Goal: Task Accomplishment & Management: Manage account settings

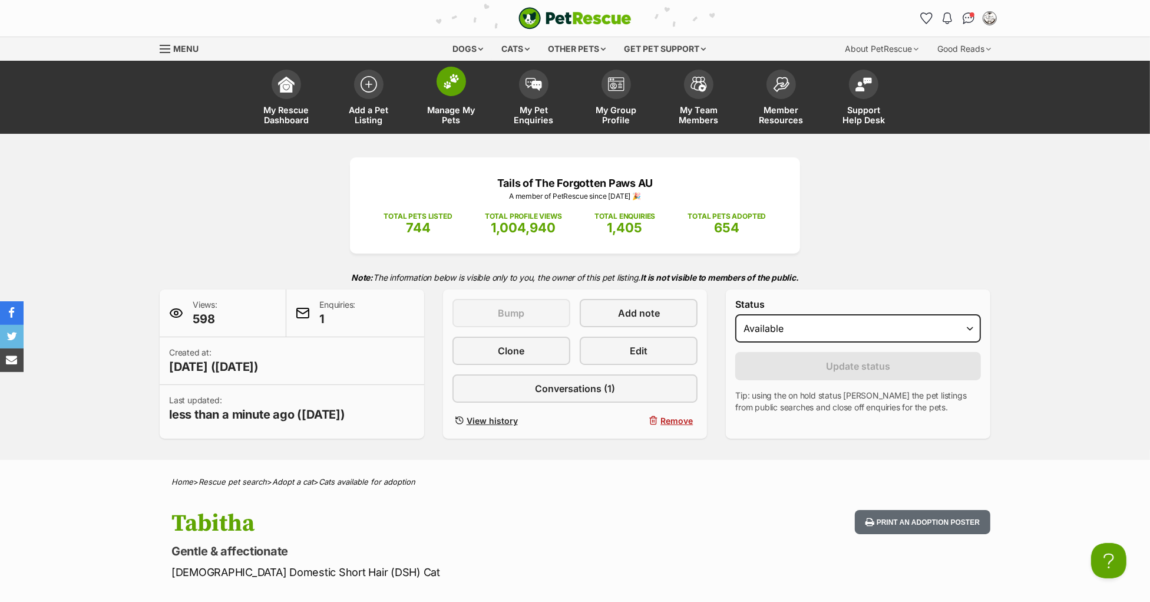
click at [444, 90] on span at bounding box center [451, 81] width 29 height 29
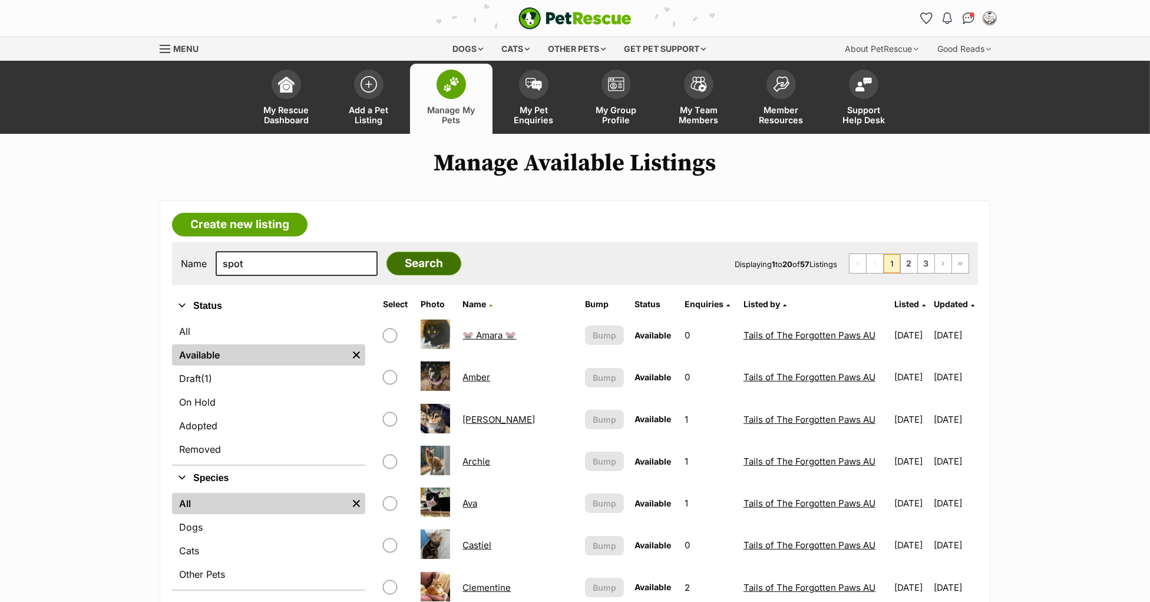
type input "spot"
click at [387, 270] on input "Search" at bounding box center [424, 264] width 75 height 24
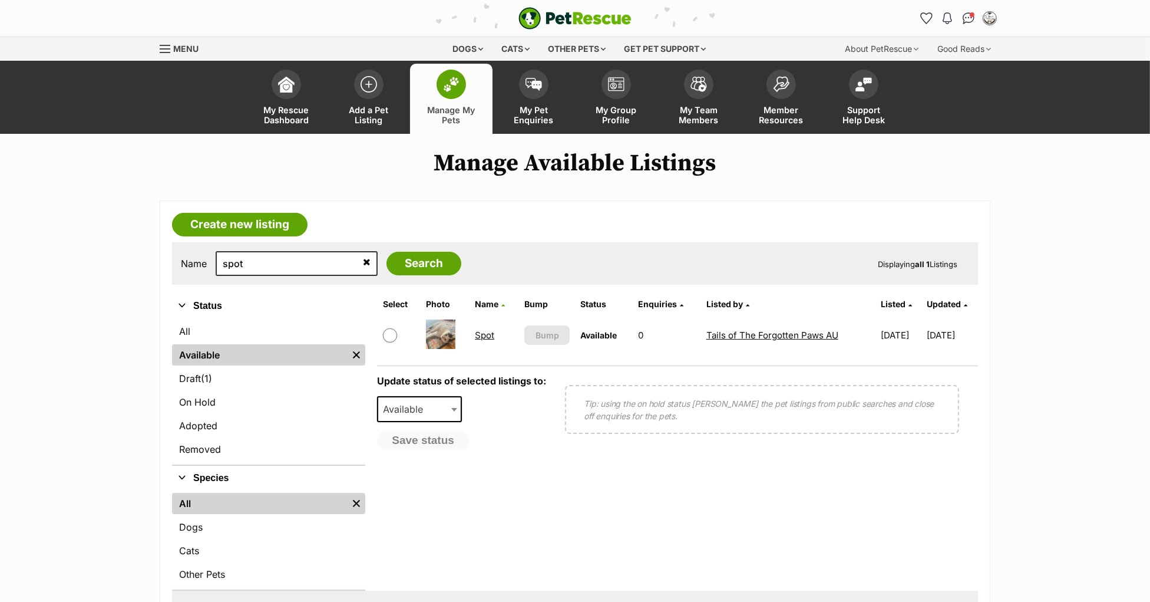
click at [480, 329] on link "Spot" at bounding box center [484, 334] width 19 height 11
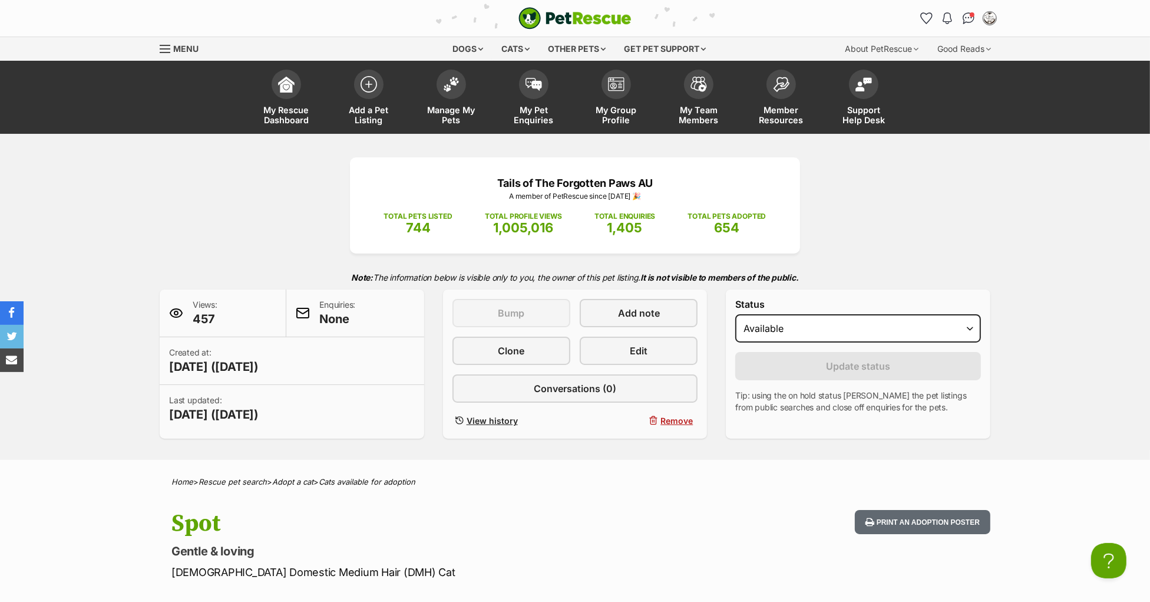
click at [491, 187] on p "Tails of The Forgotten Paws AU" at bounding box center [575, 183] width 415 height 16
click at [446, 89] on span at bounding box center [451, 81] width 29 height 29
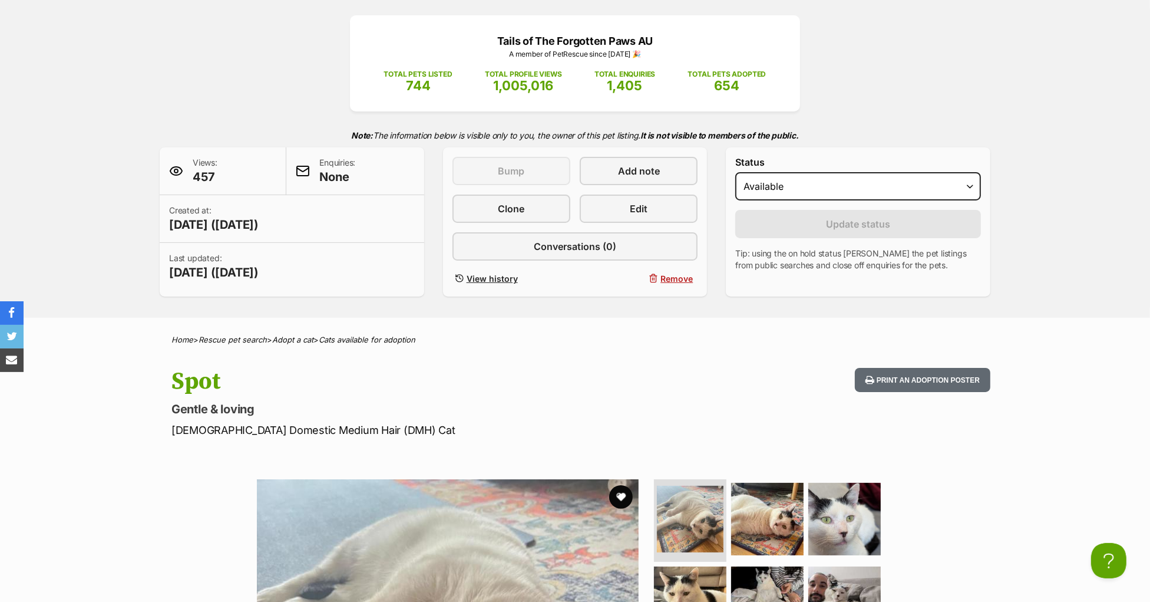
scroll to position [217, 0]
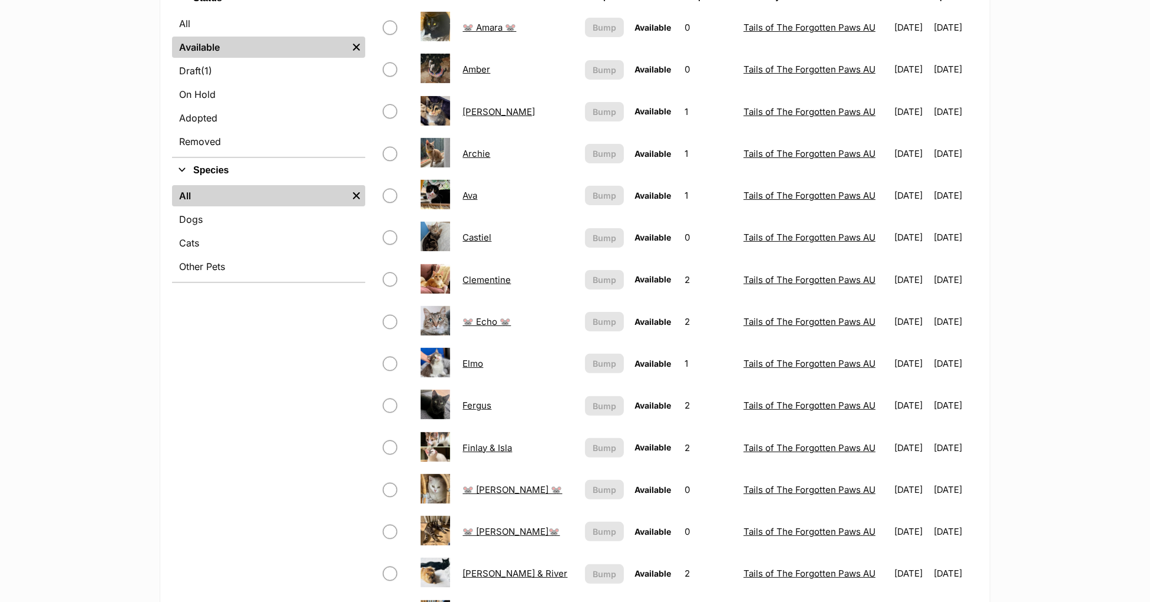
click at [474, 362] on link "Elmo" at bounding box center [473, 363] width 21 height 11
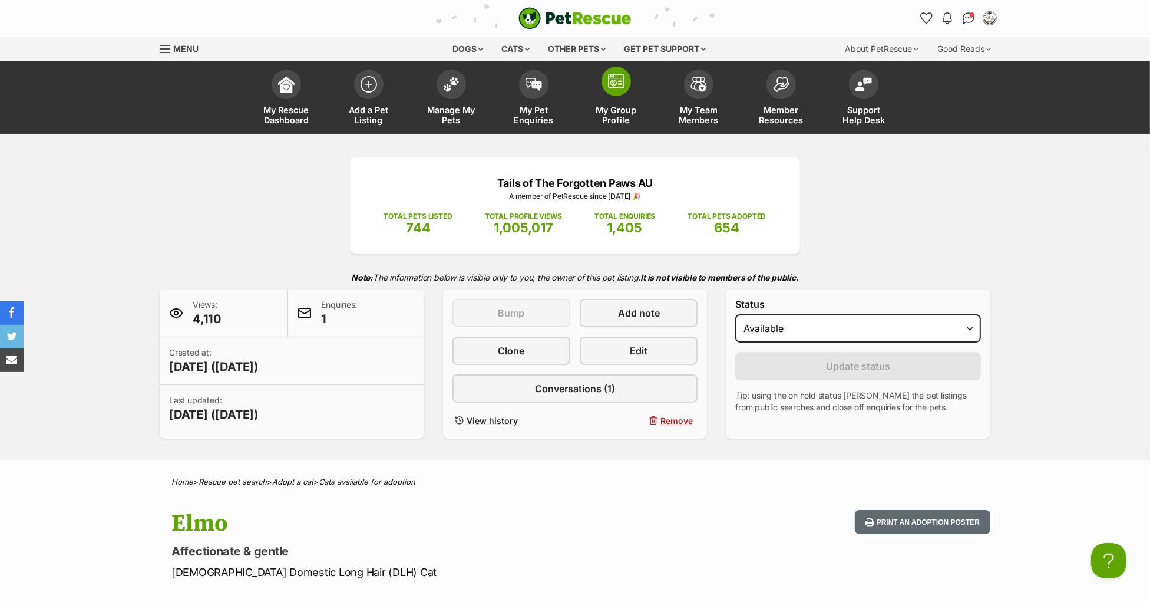
click at [611, 95] on link "My Group Profile" at bounding box center [616, 99] width 83 height 70
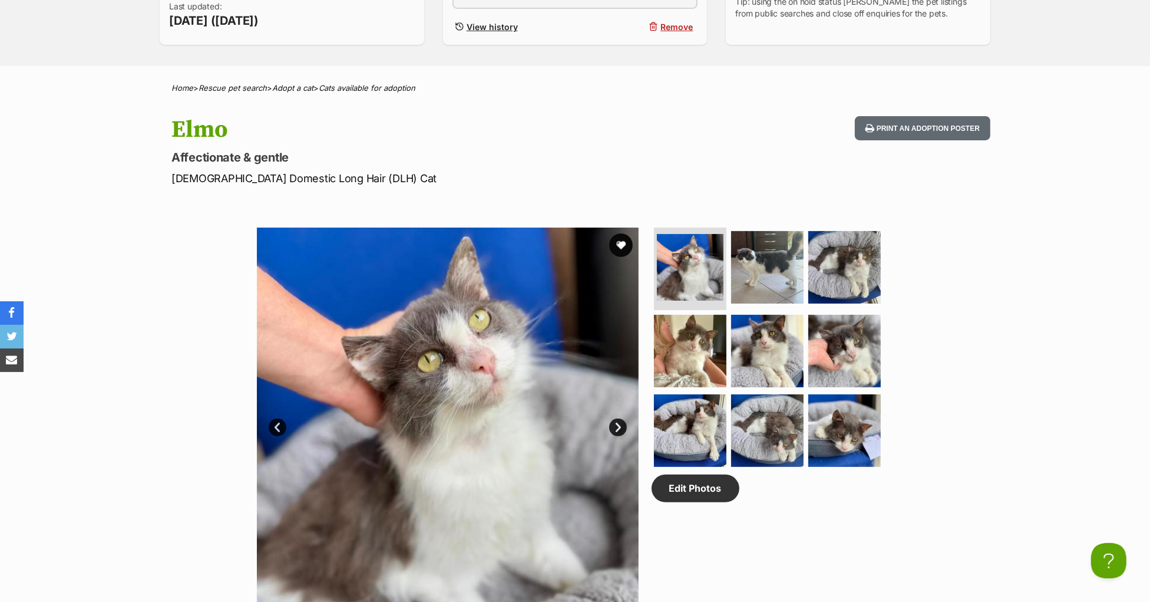
scroll to position [534, 0]
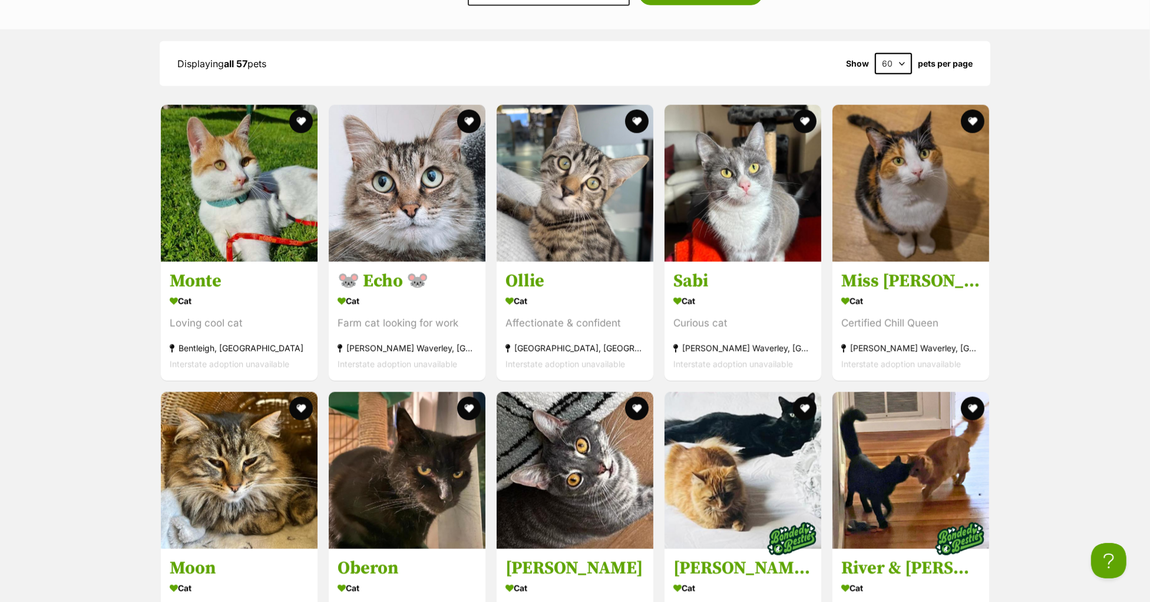
scroll to position [1289, 0]
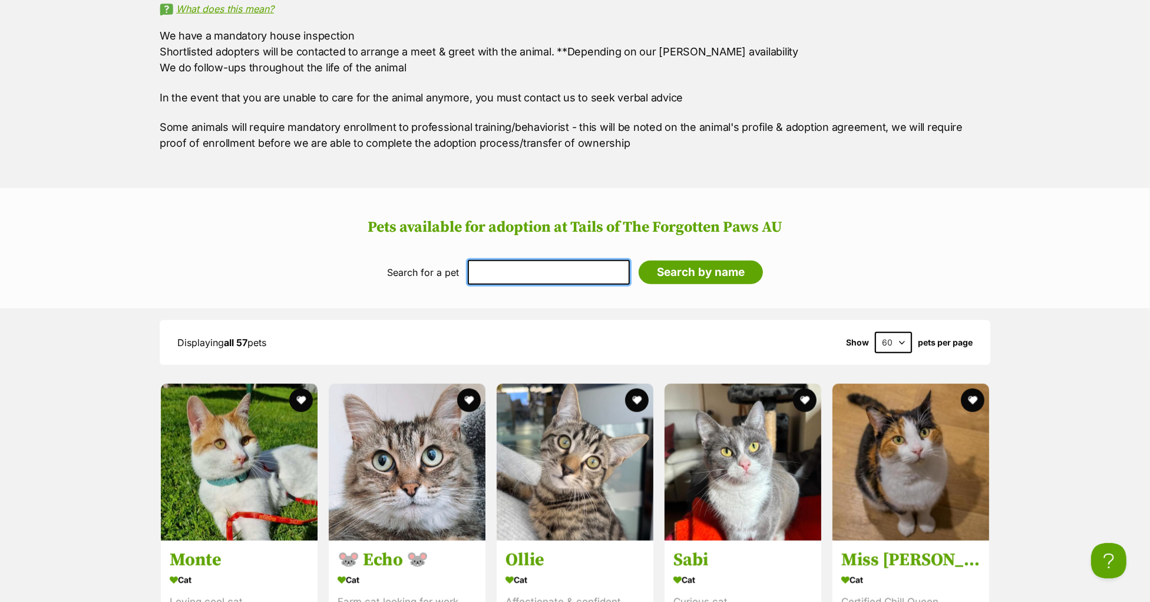
click at [520, 285] on input "text" at bounding box center [549, 272] width 162 height 25
type input "[PERSON_NAME]"
click at [693, 282] on input "Search by name" at bounding box center [701, 272] width 124 height 24
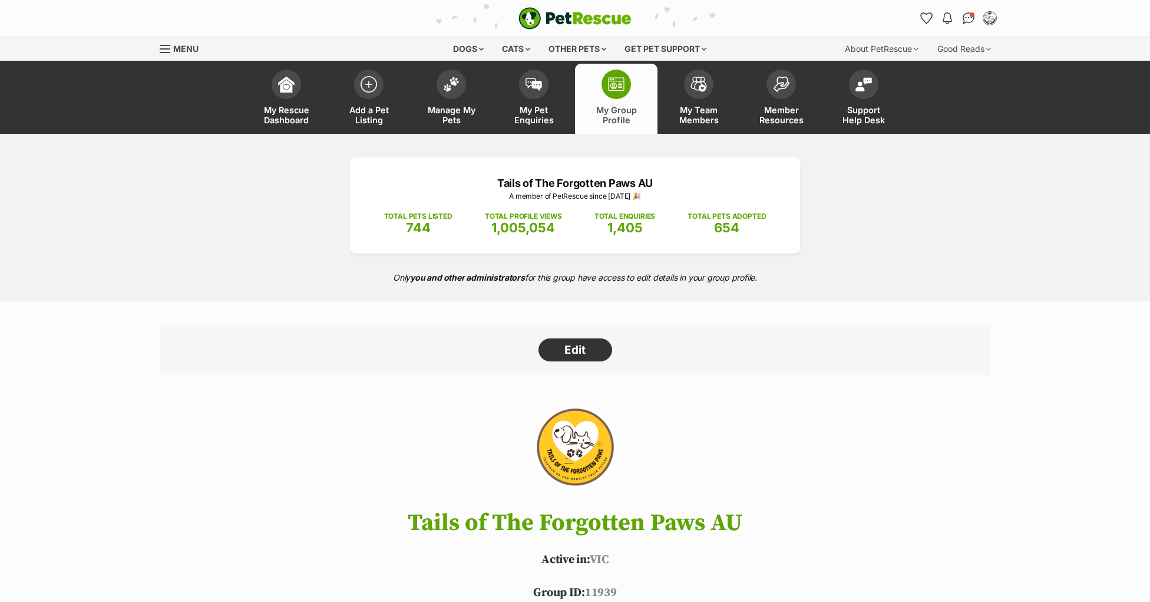
scroll to position [1521, 0]
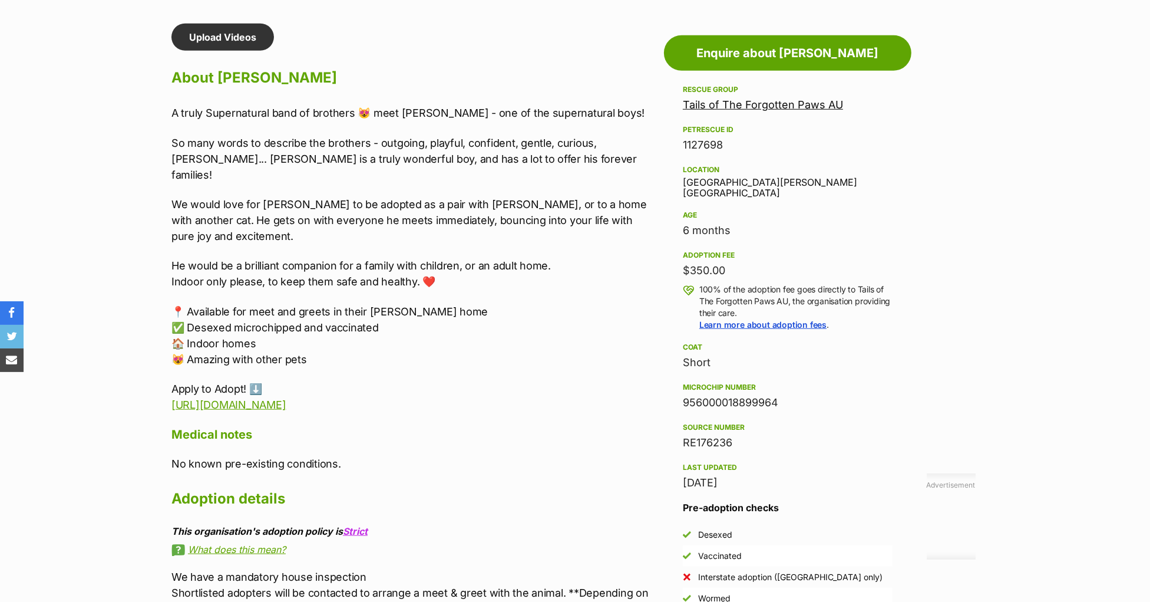
scroll to position [1047, 0]
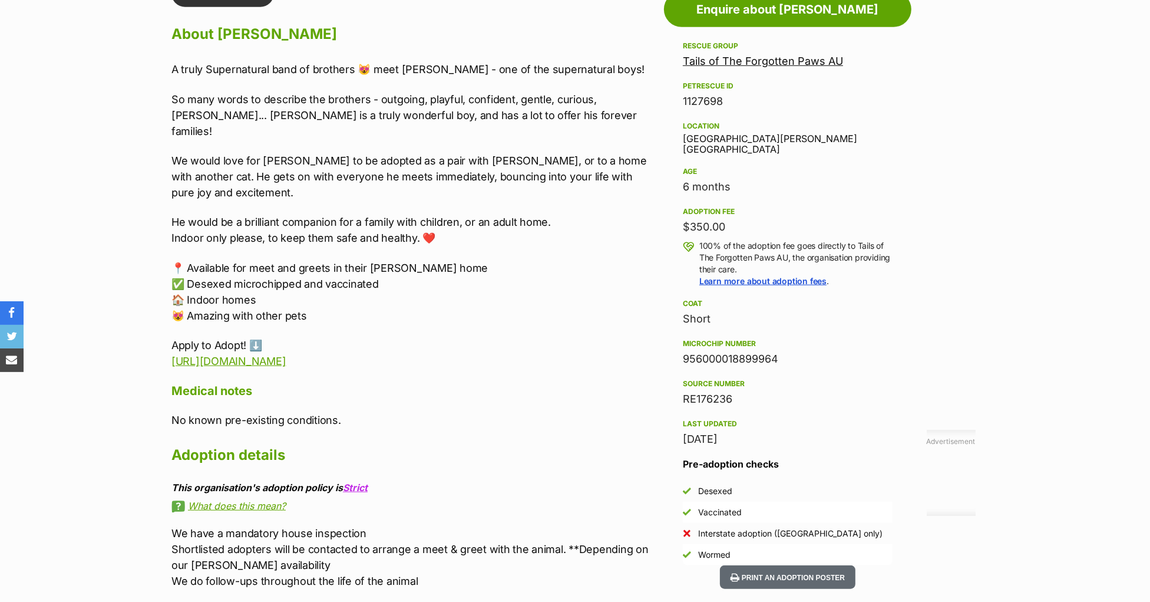
click at [707, 367] on div "956000018899964" at bounding box center [788, 359] width 210 height 17
copy div "956000018899964"
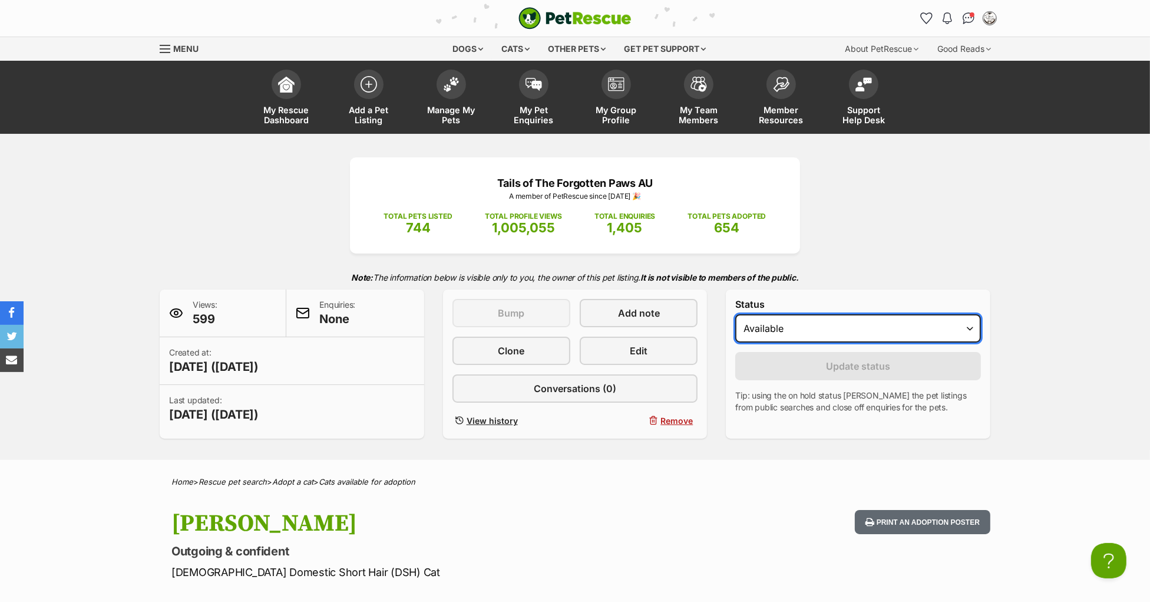
click at [800, 342] on select "Draft Available On hold Adopted" at bounding box center [858, 328] width 246 height 28
select select "rehomed"
click at [735, 339] on select "Draft Available On hold Adopted" at bounding box center [858, 328] width 246 height 28
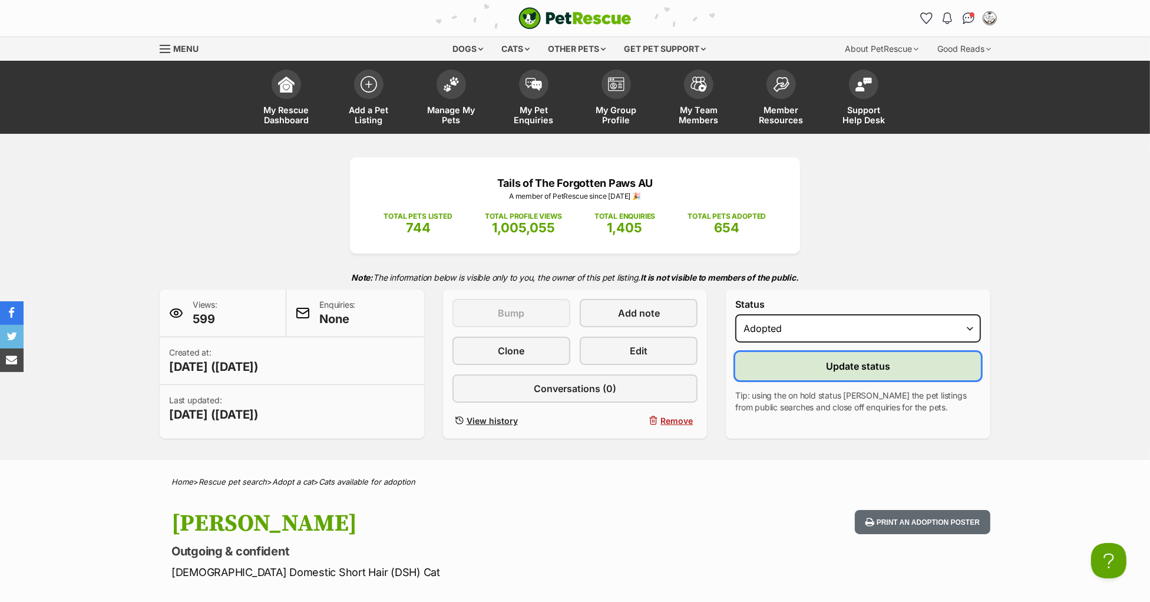
click at [780, 380] on button "Update status" at bounding box center [858, 366] width 246 height 28
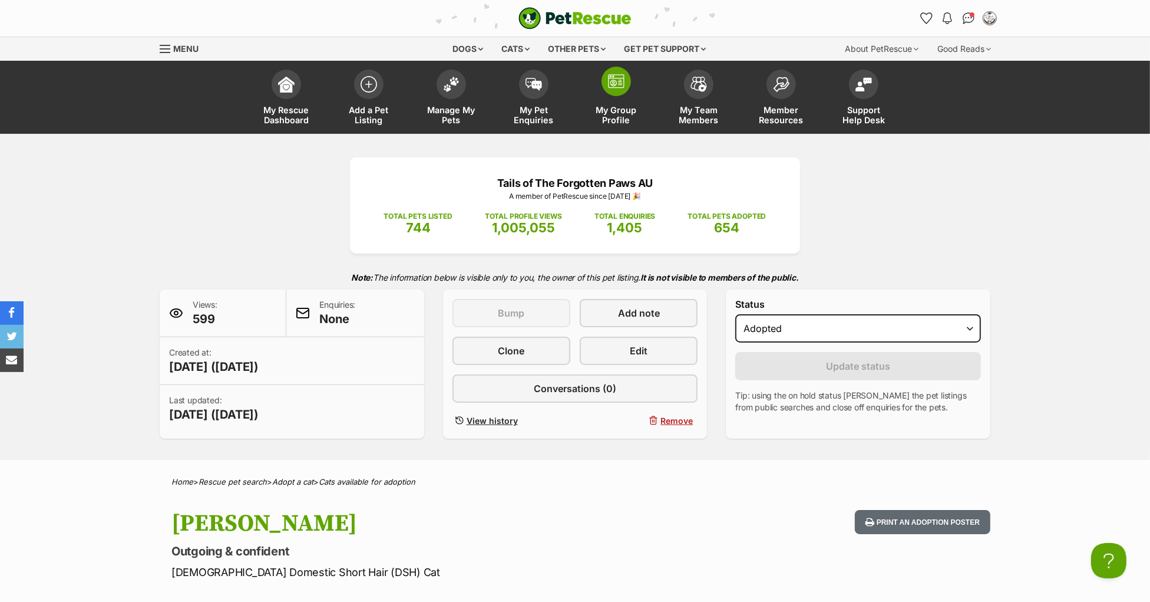
click at [612, 98] on link "My Group Profile" at bounding box center [616, 99] width 83 height 70
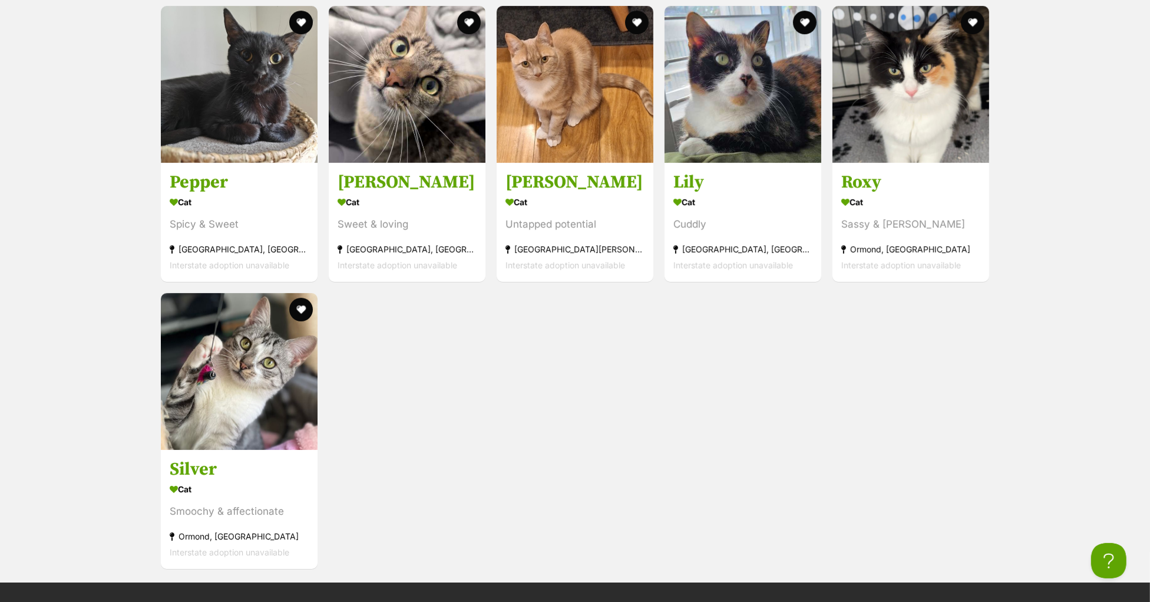
scroll to position [4623, 0]
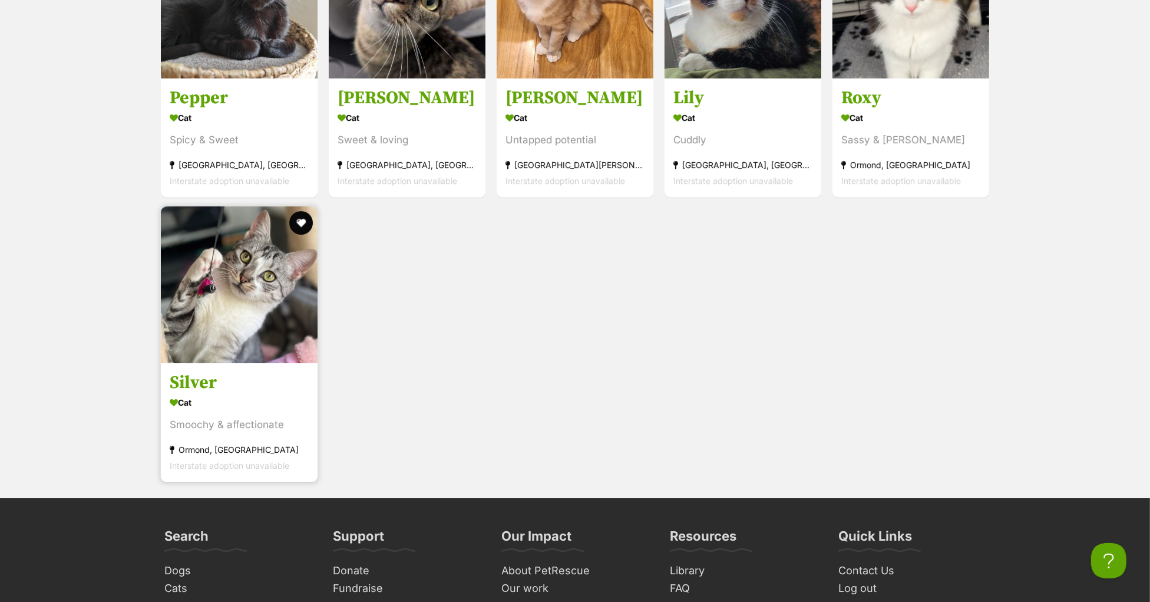
click at [196, 394] on h3 "Silver" at bounding box center [239, 383] width 139 height 22
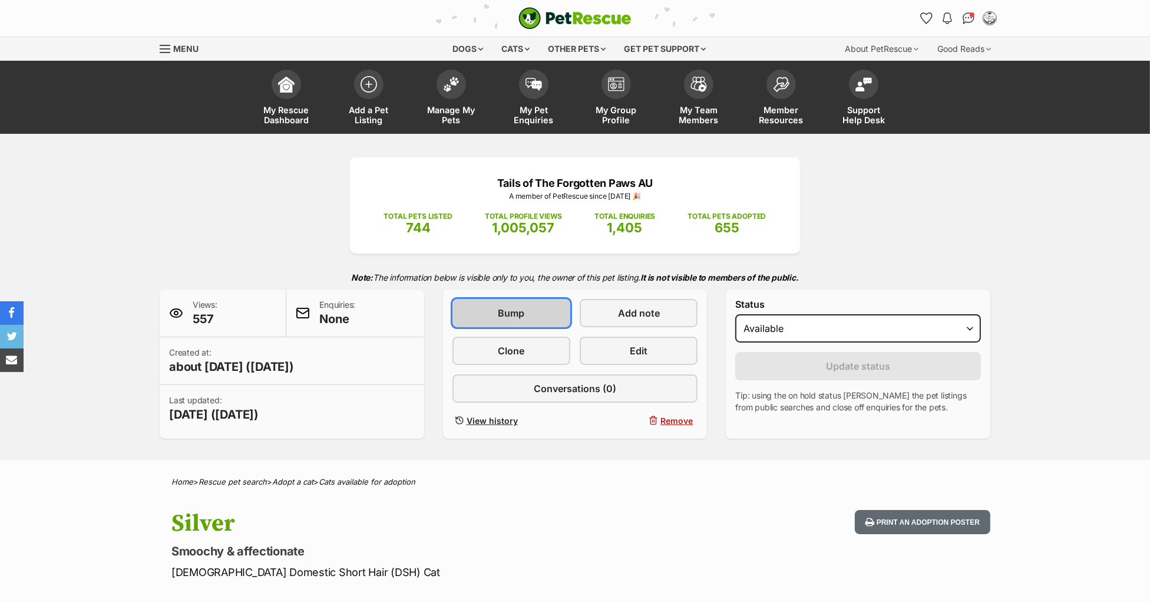
click at [502, 320] on span "Bump" at bounding box center [511, 313] width 27 height 14
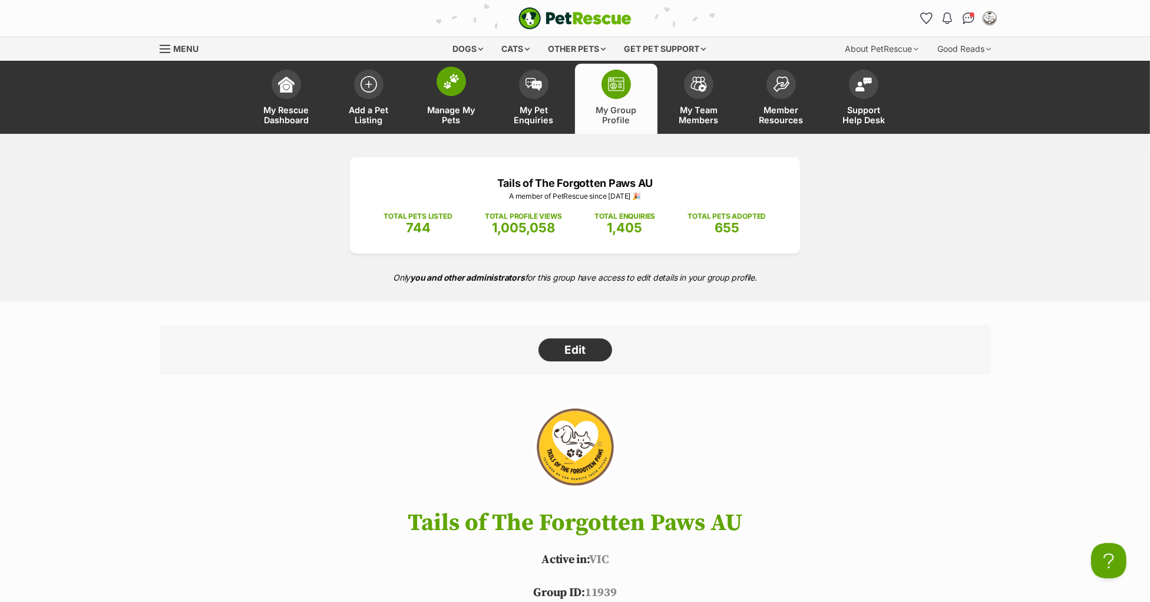
click at [447, 95] on link "Manage My Pets" at bounding box center [451, 99] width 83 height 70
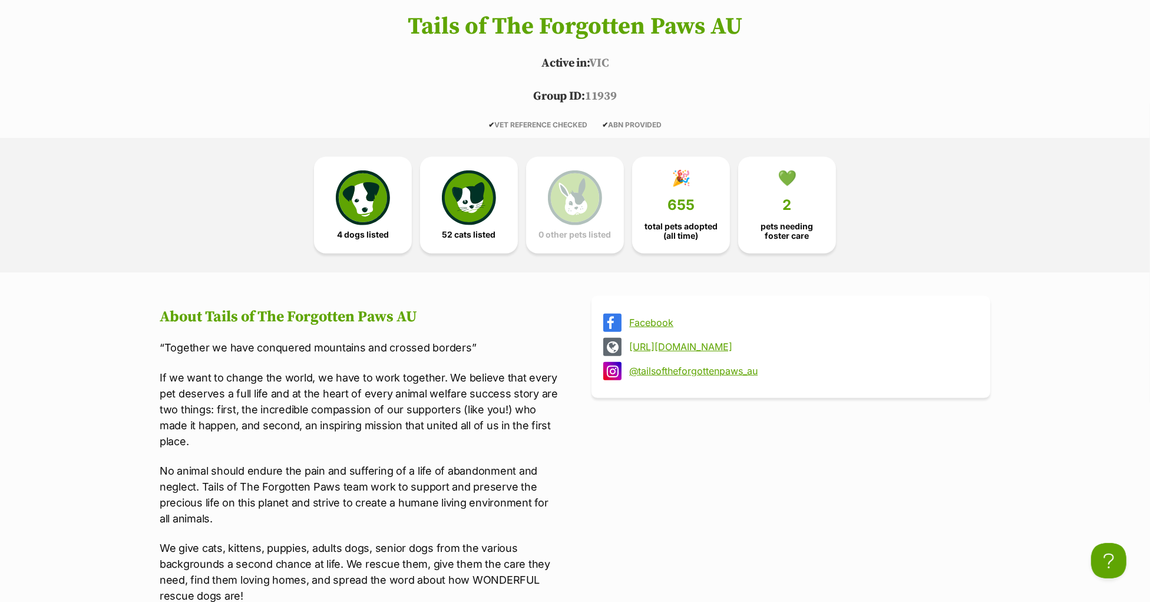
scroll to position [543, 0]
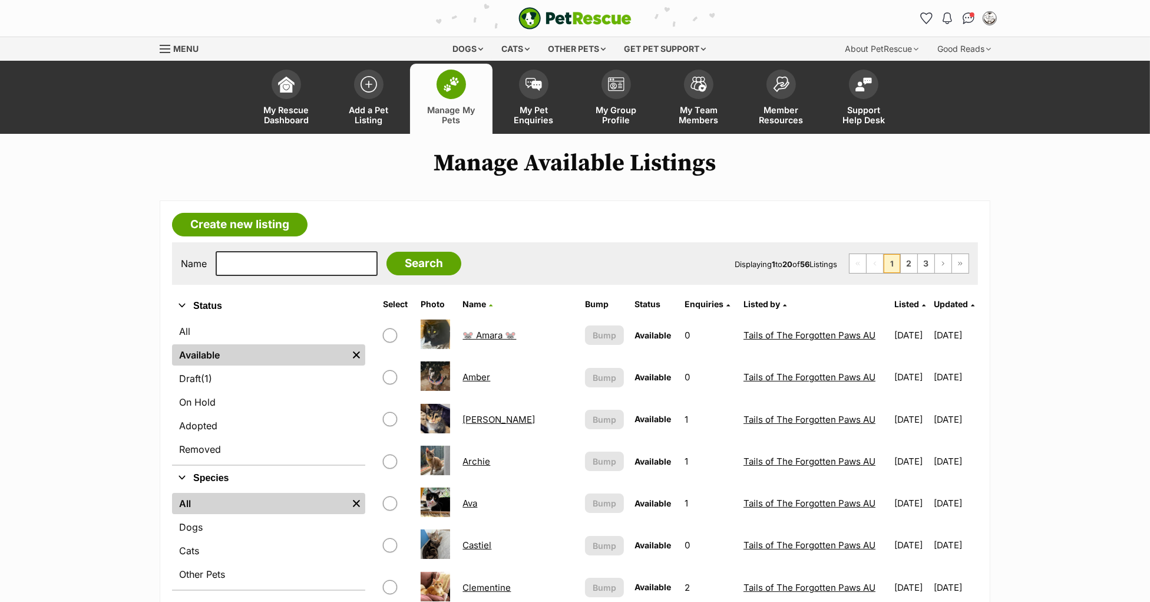
click at [942, 305] on span "Updated" at bounding box center [951, 304] width 34 height 10
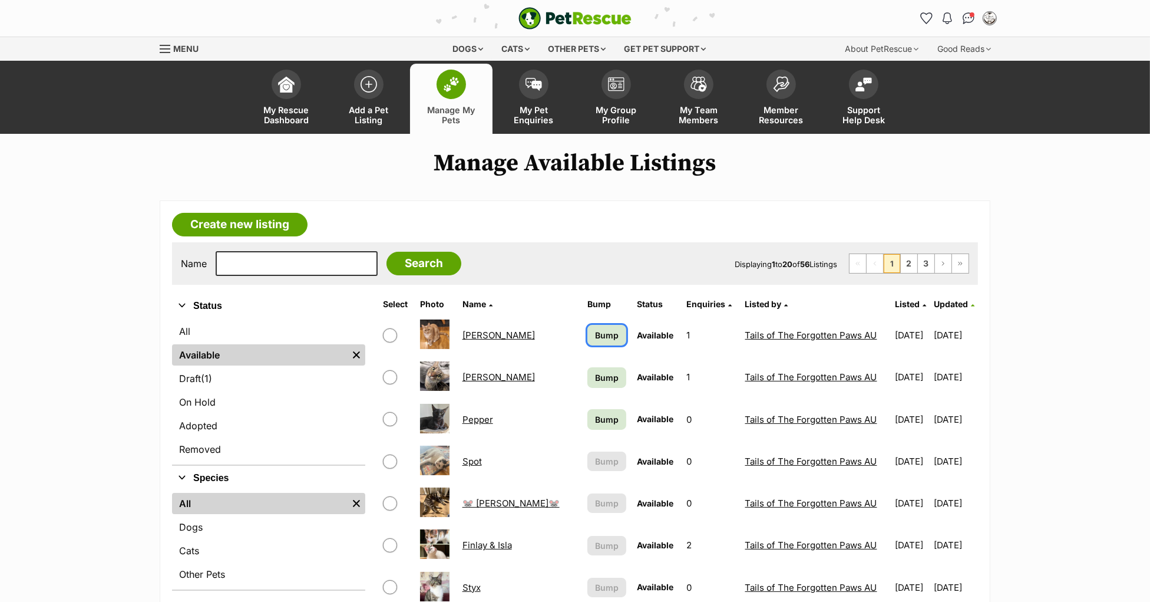
click at [595, 333] on span "Bump" at bounding box center [607, 335] width 24 height 12
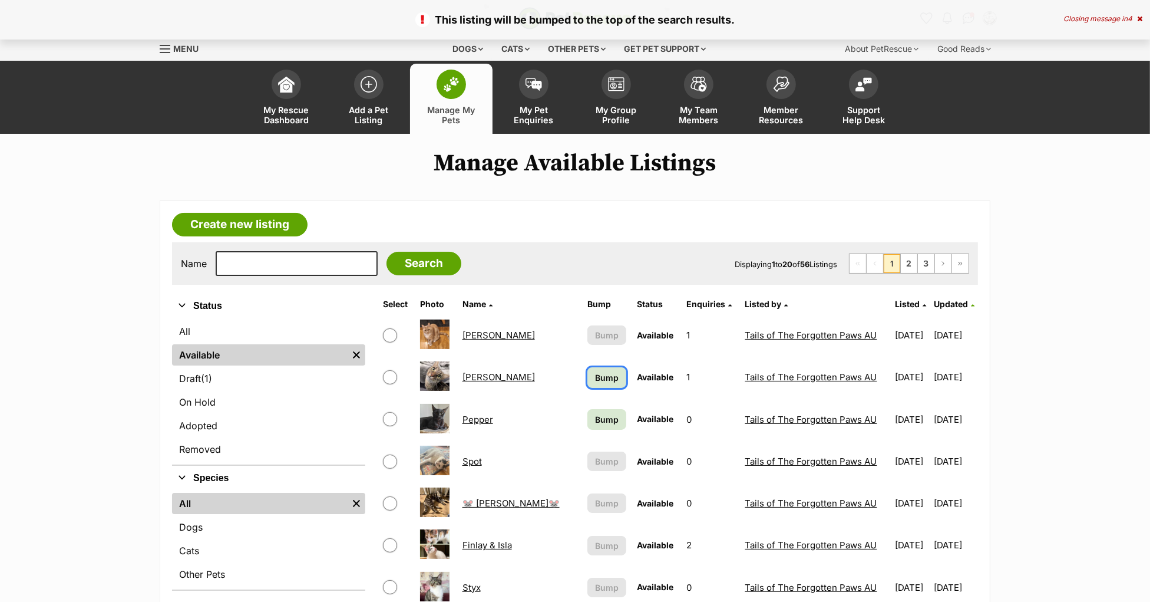
click at [595, 373] on span "Bump" at bounding box center [607, 377] width 24 height 12
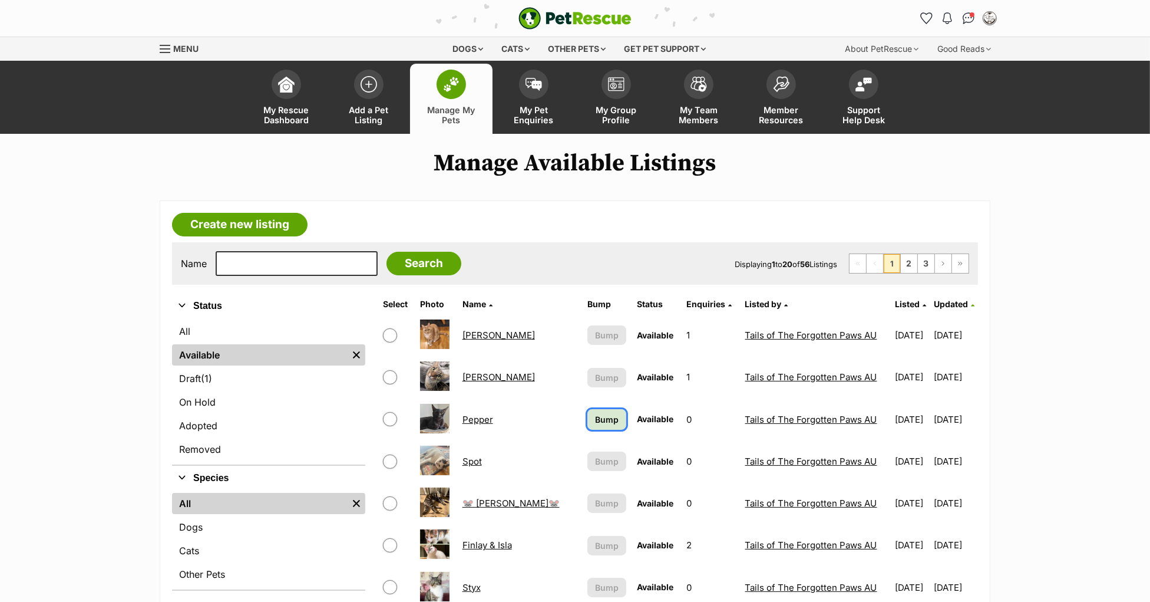
click at [595, 413] on span "Bump" at bounding box center [607, 419] width 24 height 12
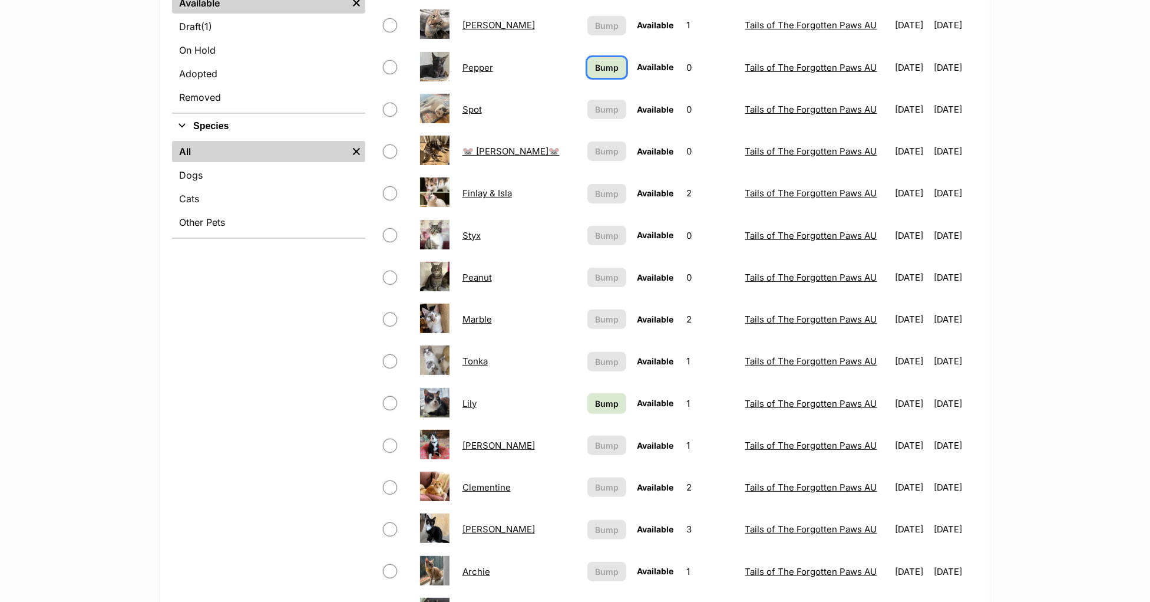
scroll to position [355, 0]
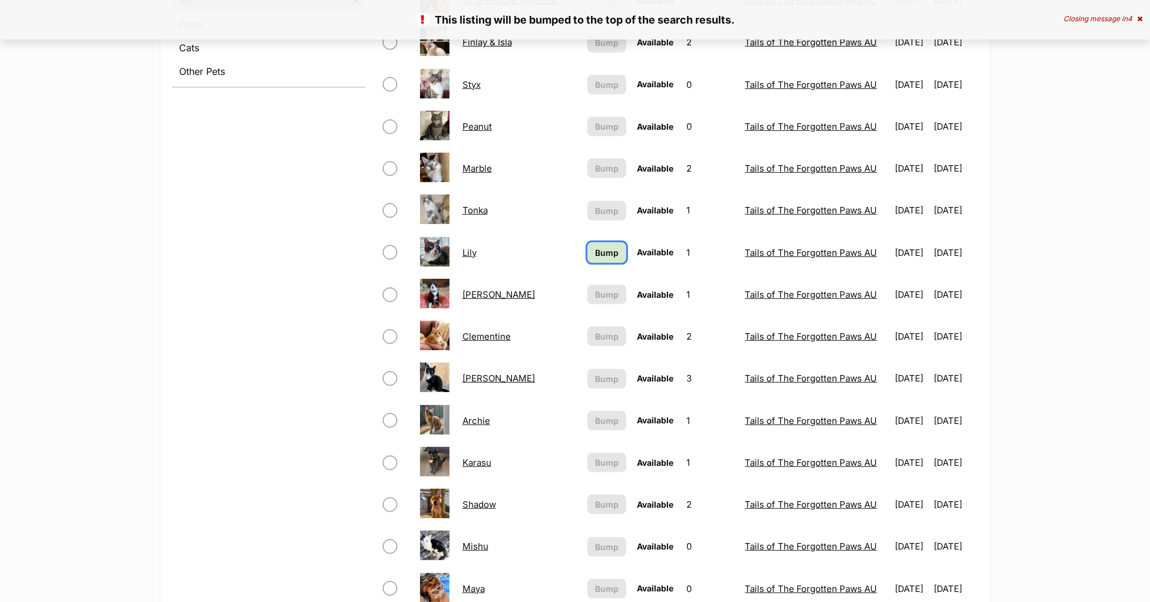
click at [595, 255] on span "Bump" at bounding box center [607, 252] width 24 height 12
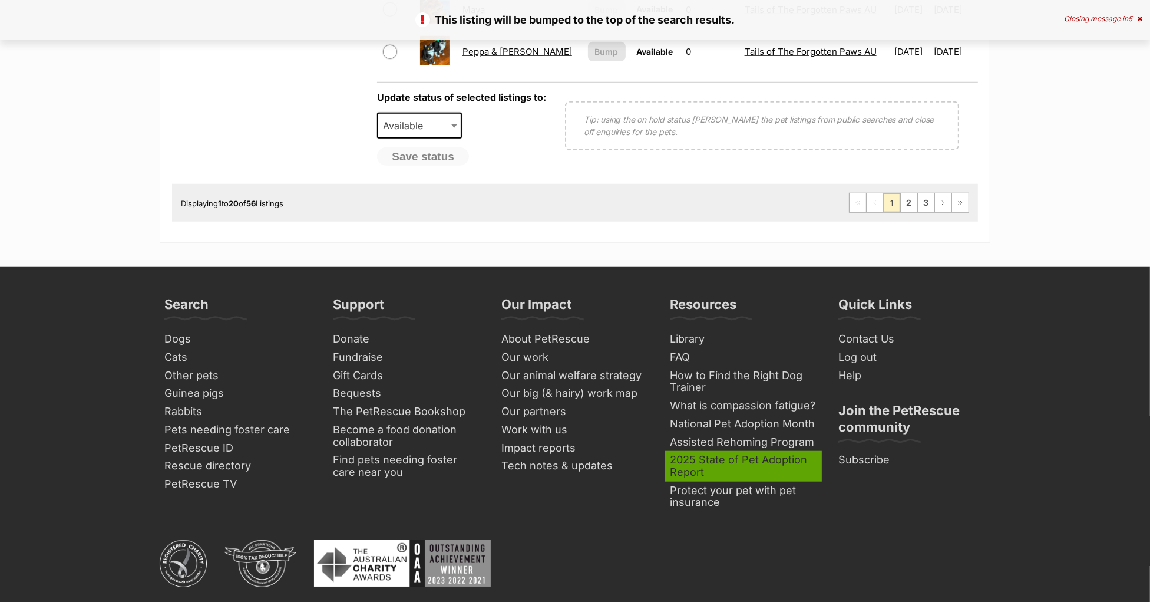
scroll to position [1121, 0]
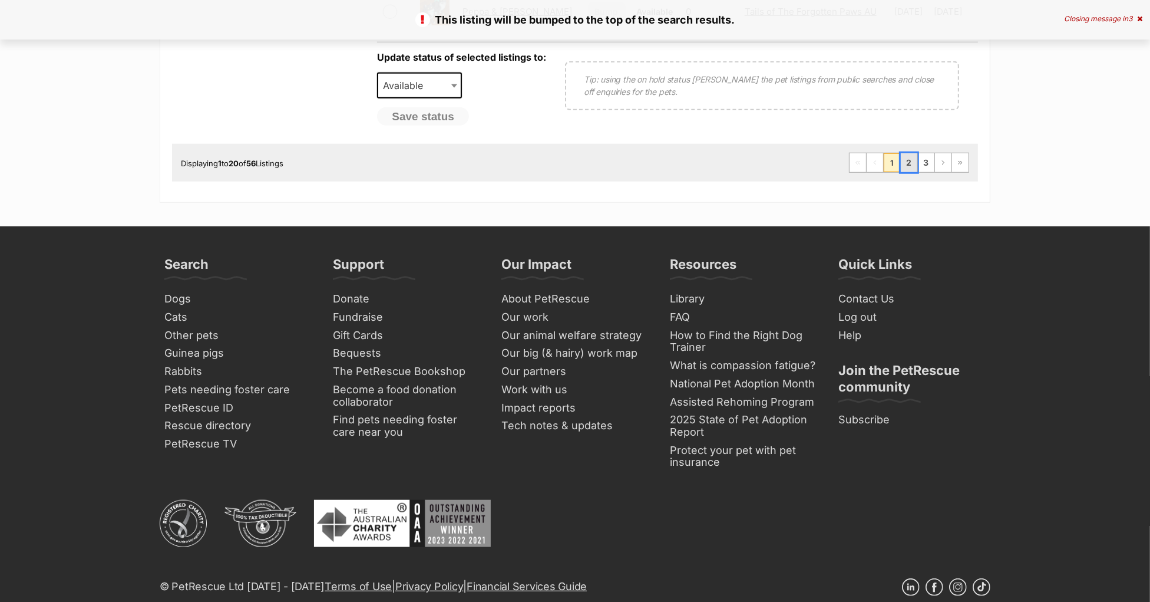
click at [910, 161] on link "2" at bounding box center [909, 162] width 17 height 19
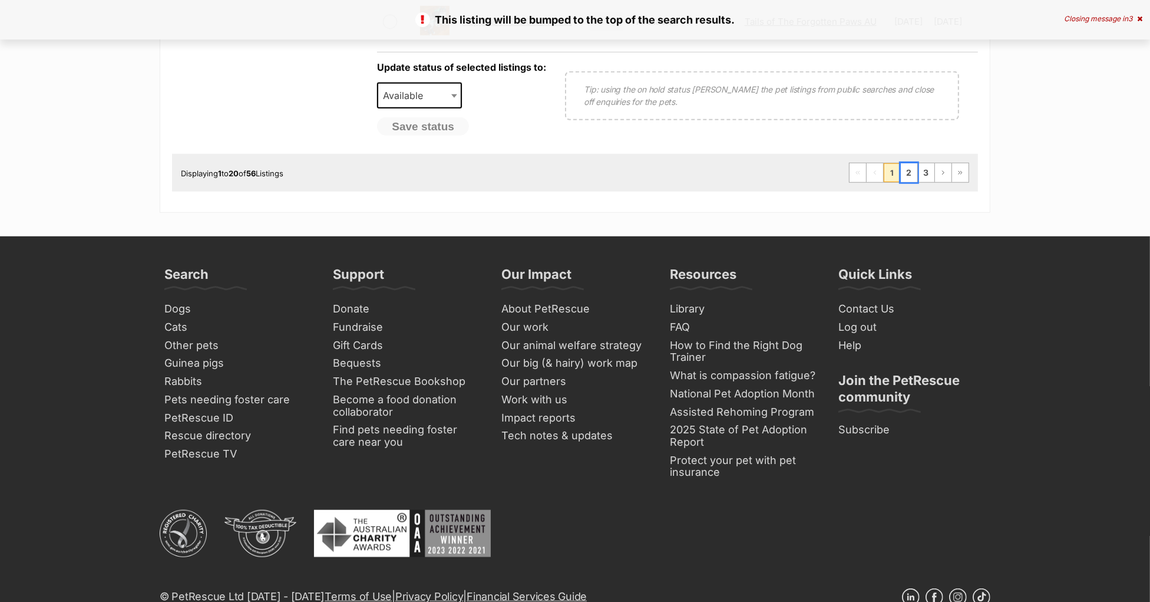
scroll to position [749, 0]
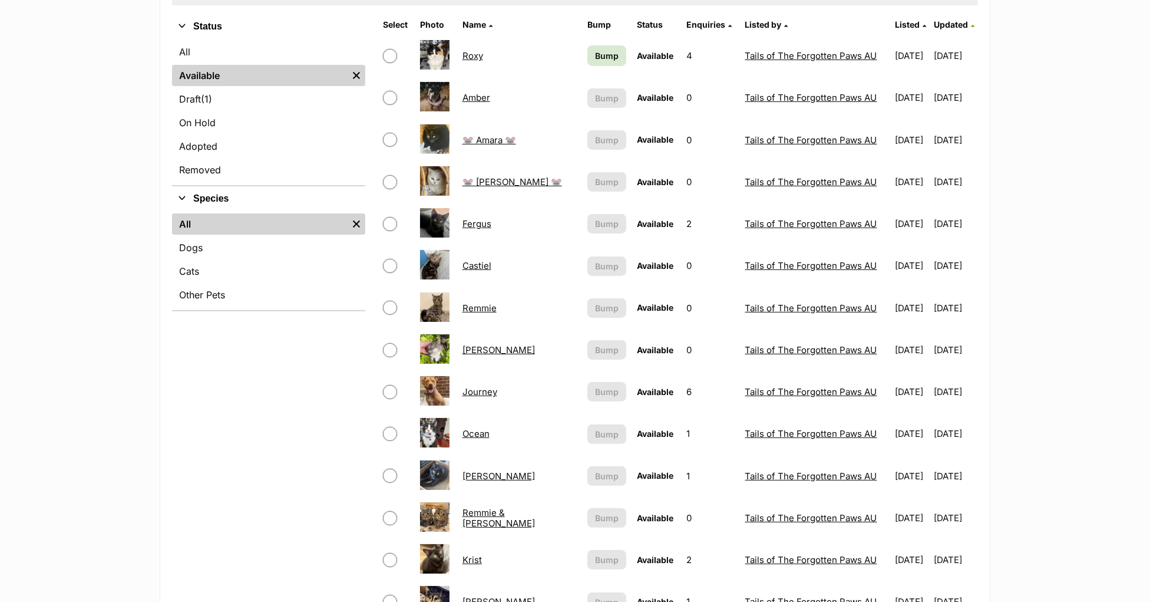
scroll to position [273, 0]
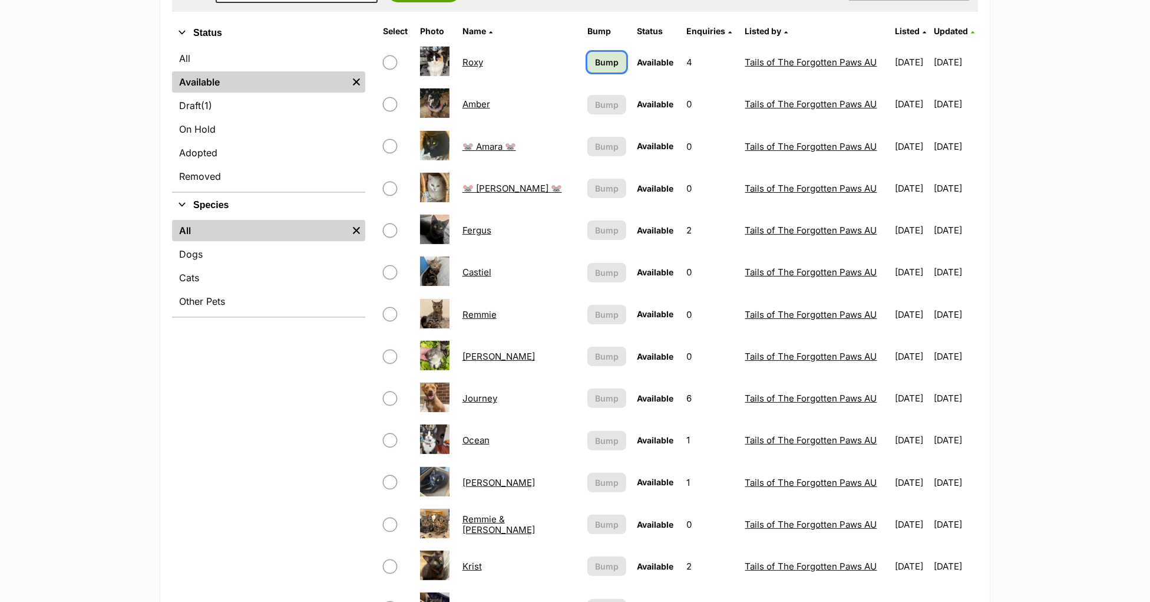
click at [595, 60] on span "Bump" at bounding box center [607, 62] width 24 height 12
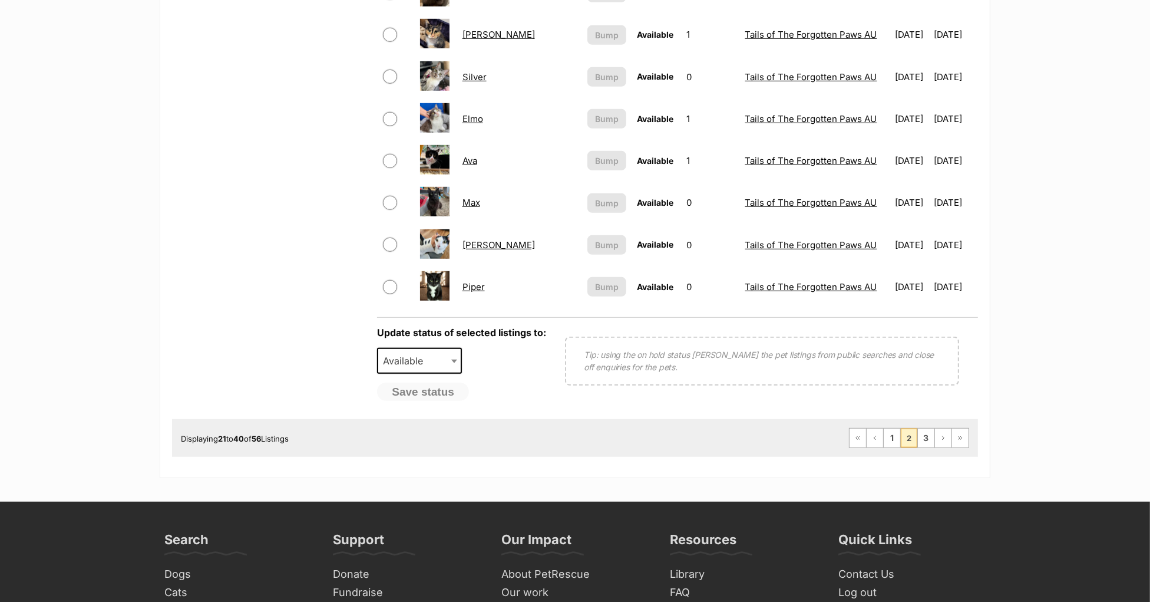
scroll to position [878, 0]
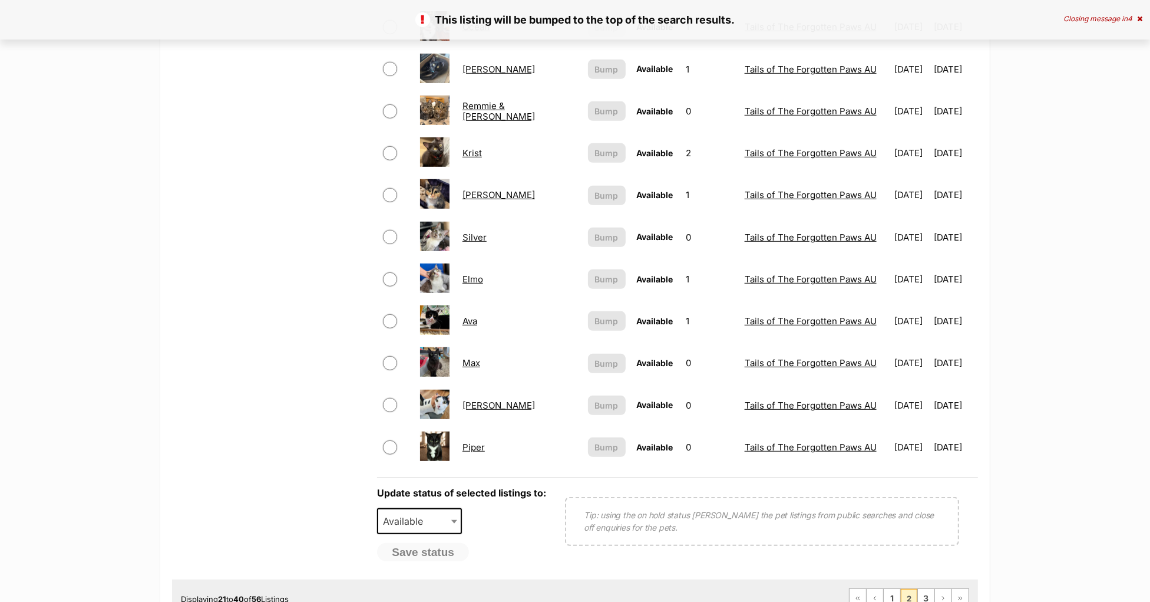
scroll to position [934, 0]
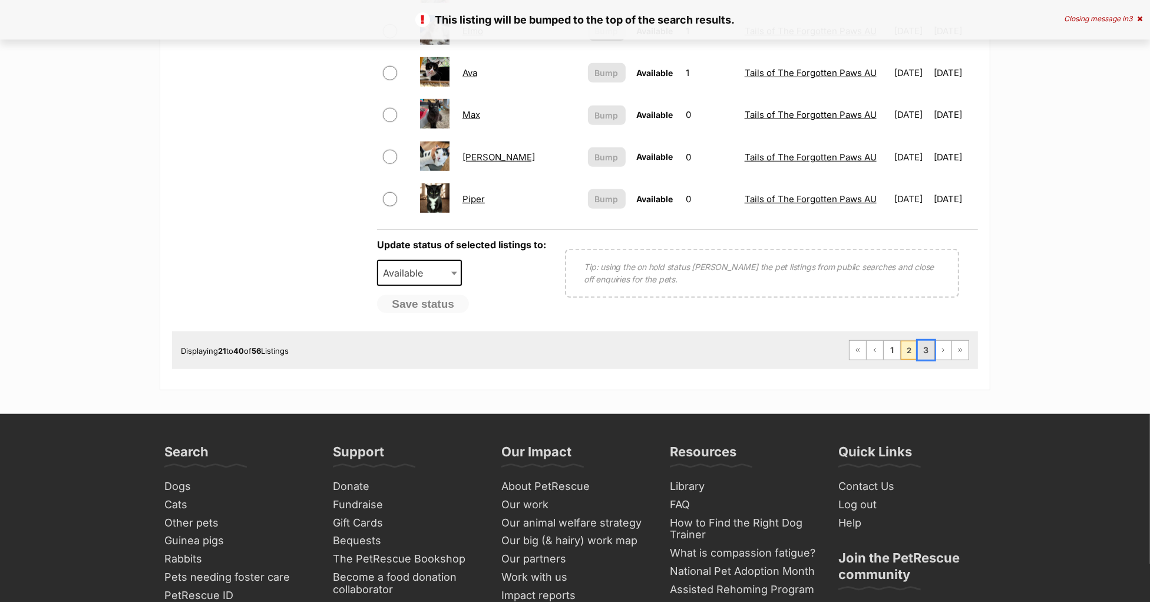
click at [928, 349] on link "3" at bounding box center [926, 350] width 17 height 19
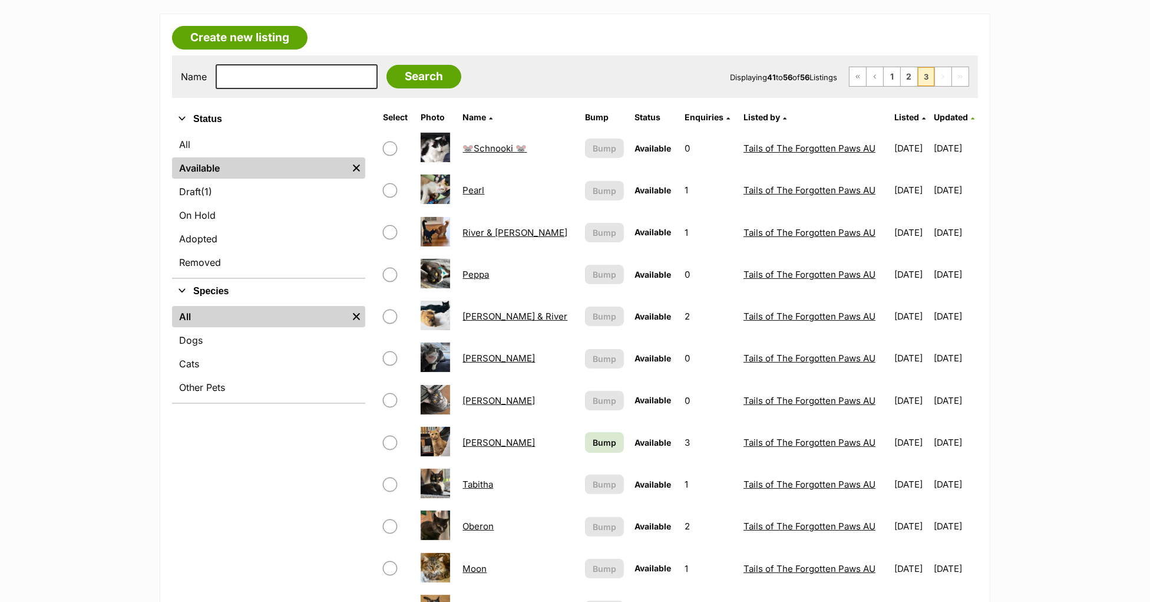
scroll to position [256, 0]
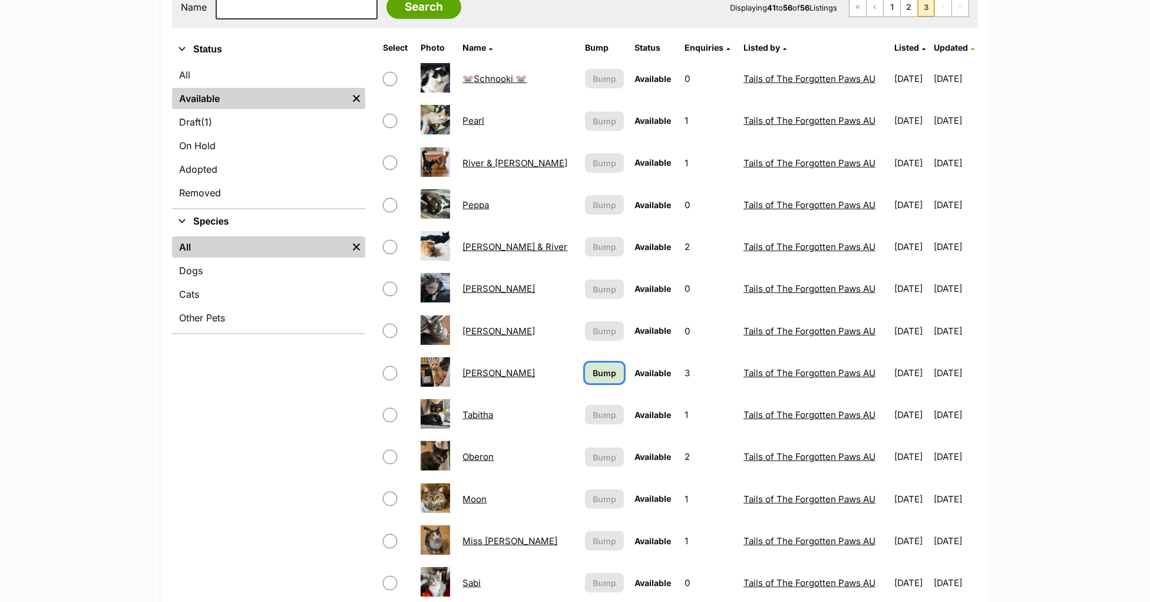
click at [593, 372] on span "Bump" at bounding box center [605, 373] width 24 height 12
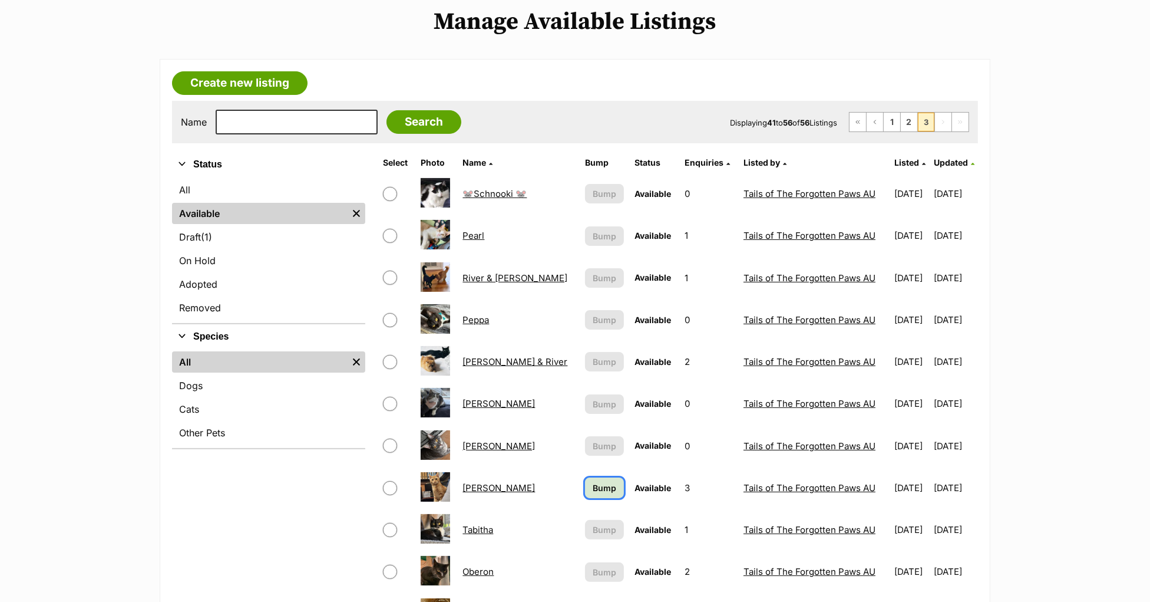
scroll to position [127, 0]
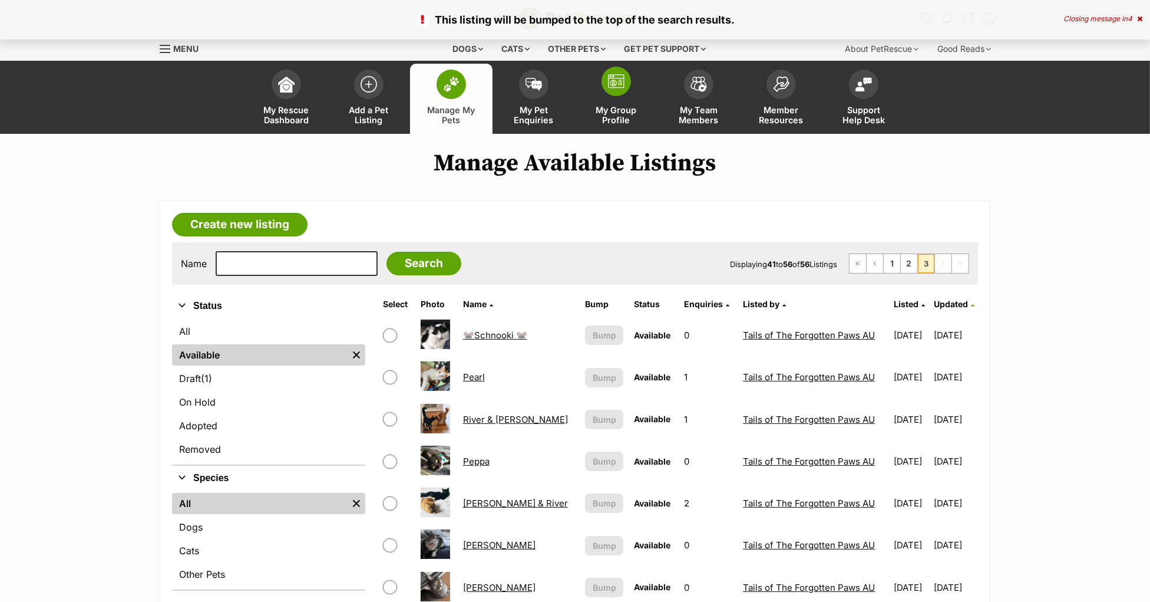
click at [617, 101] on link "My Group Profile" at bounding box center [616, 99] width 83 height 70
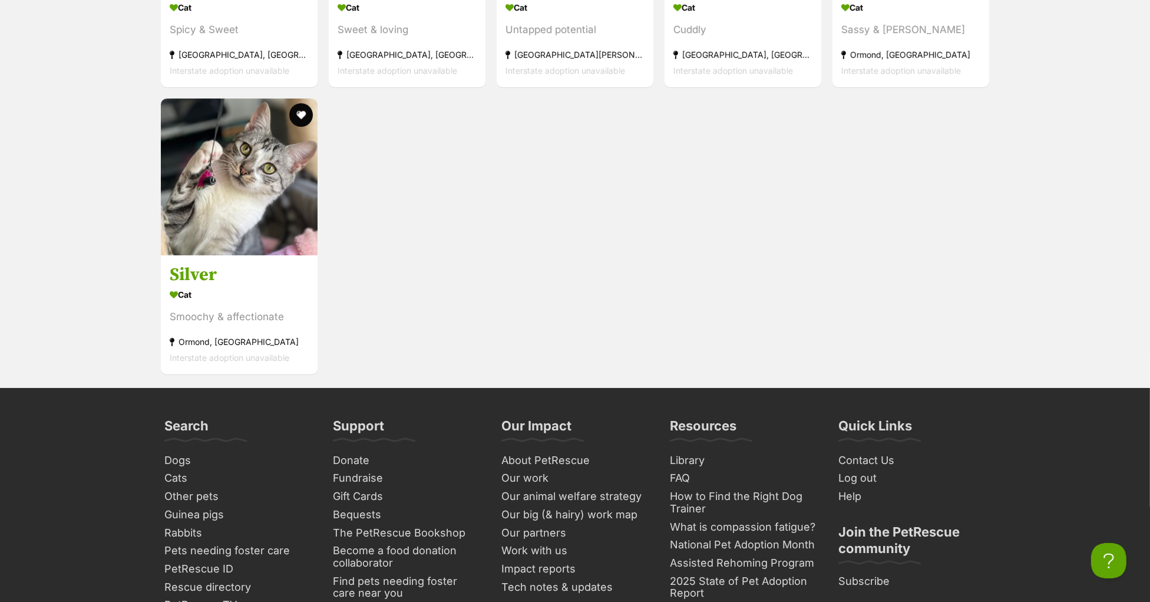
scroll to position [4140, 0]
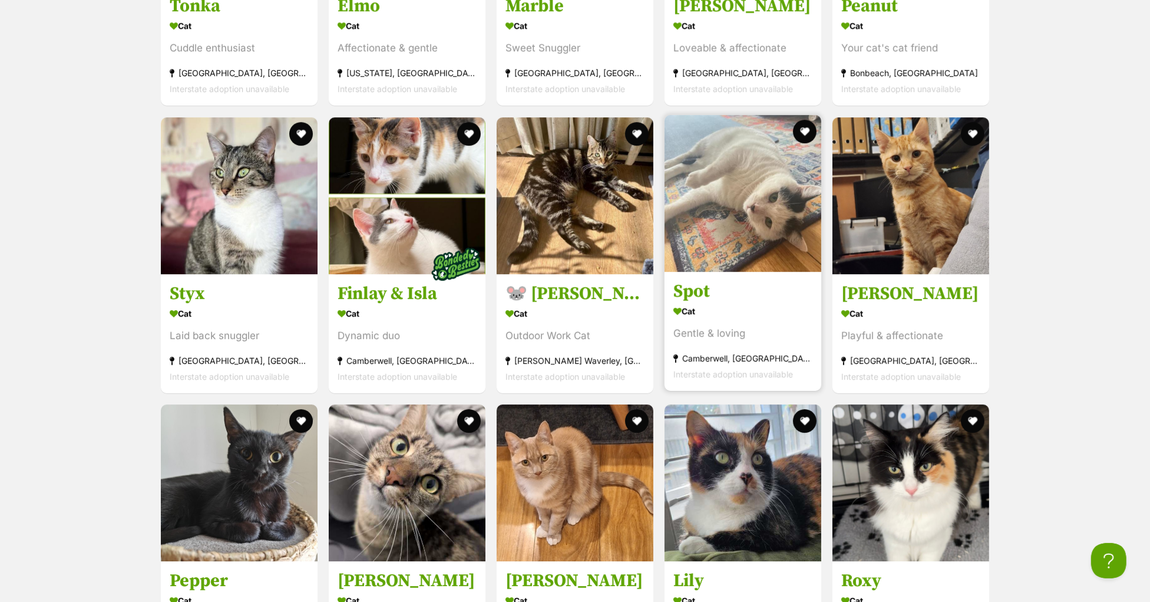
click at [679, 302] on h3 "Spot" at bounding box center [743, 291] width 139 height 22
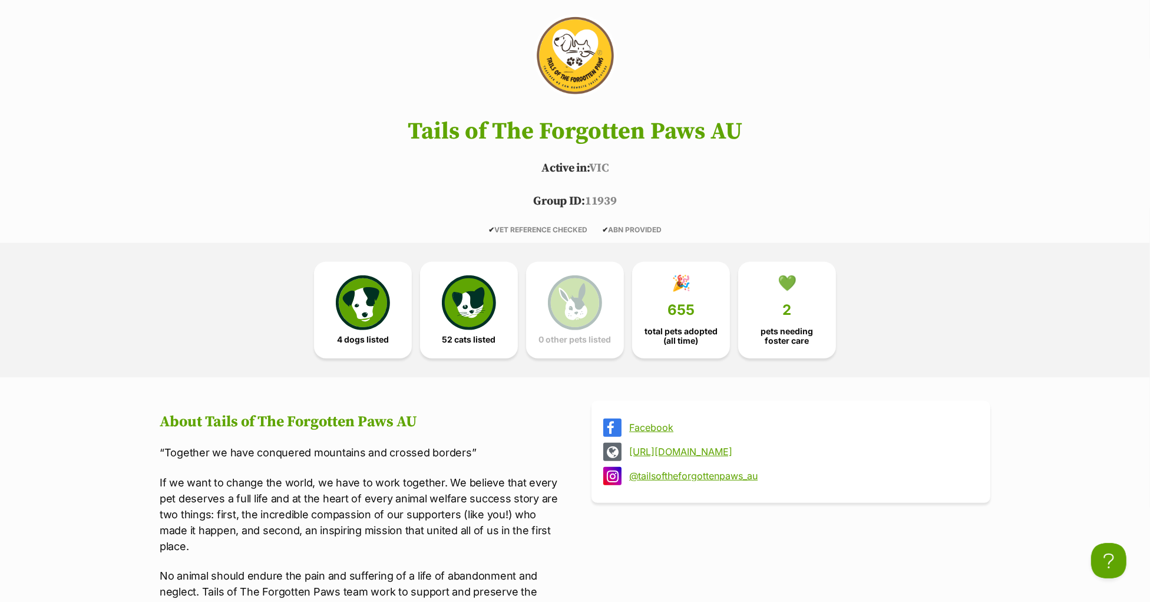
scroll to position [289, 0]
